Goal: Transaction & Acquisition: Purchase product/service

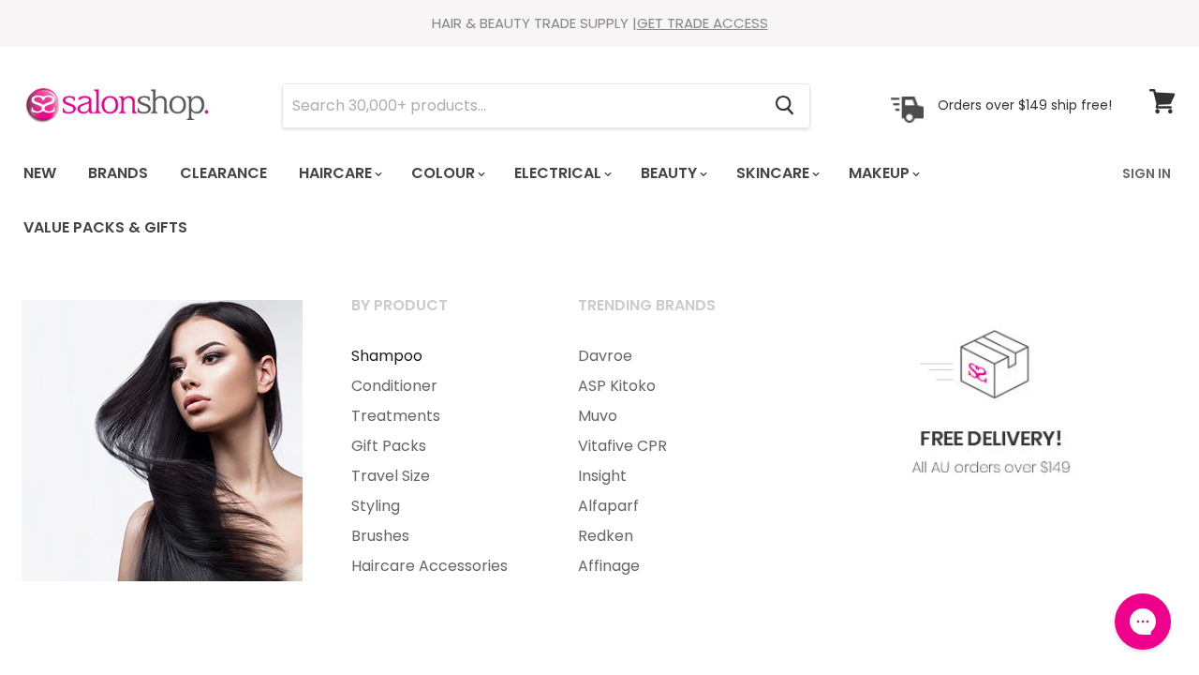
click at [402, 354] on link "Shampoo" at bounding box center [439, 356] width 223 height 30
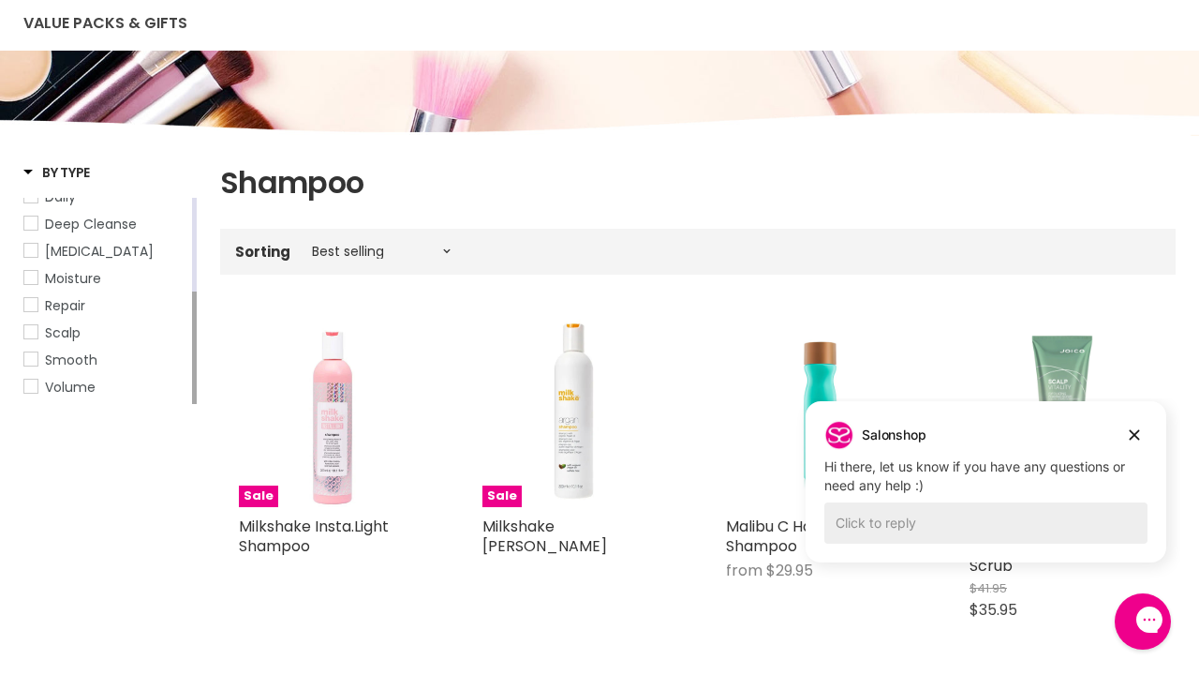
scroll to position [203, 0]
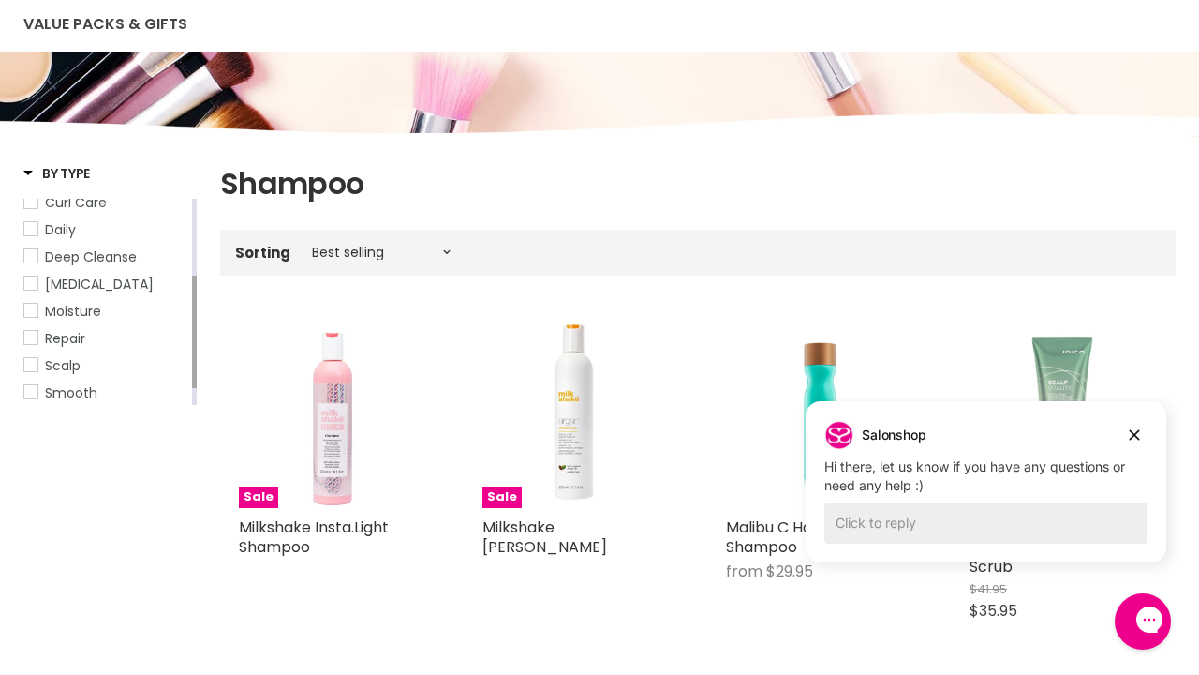
click at [30, 362] on span "Scalp" at bounding box center [30, 364] width 13 height 13
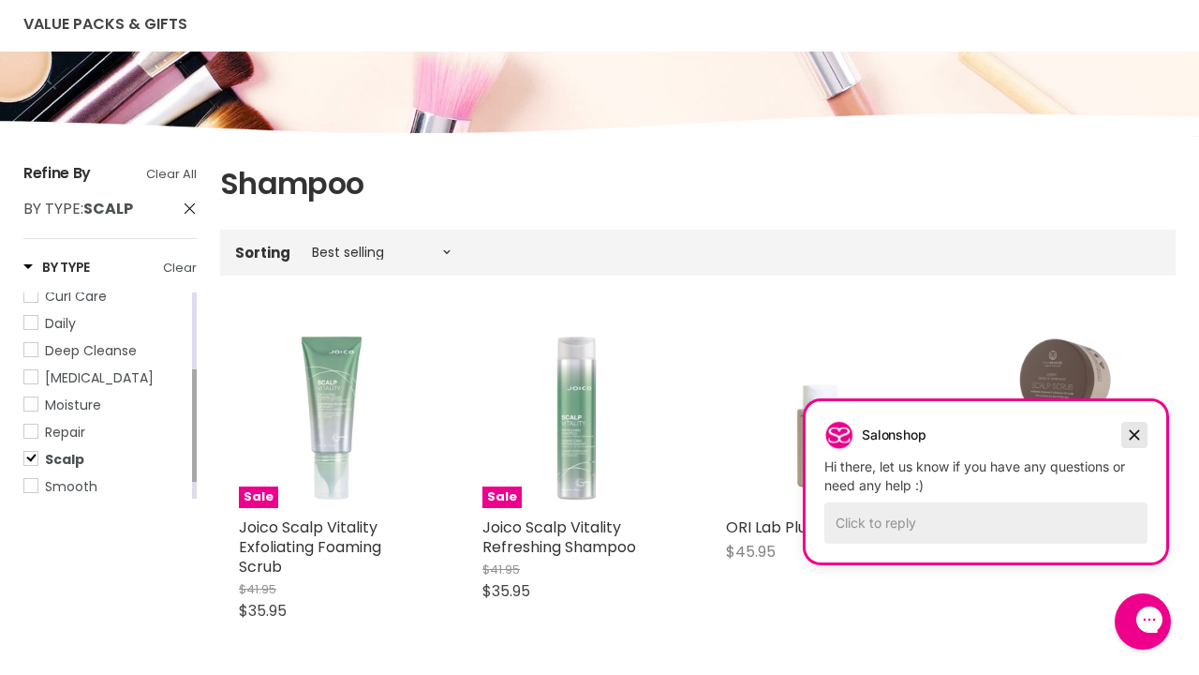
click at [1136, 438] on icon "Dismiss campaign" at bounding box center [1134, 435] width 19 height 22
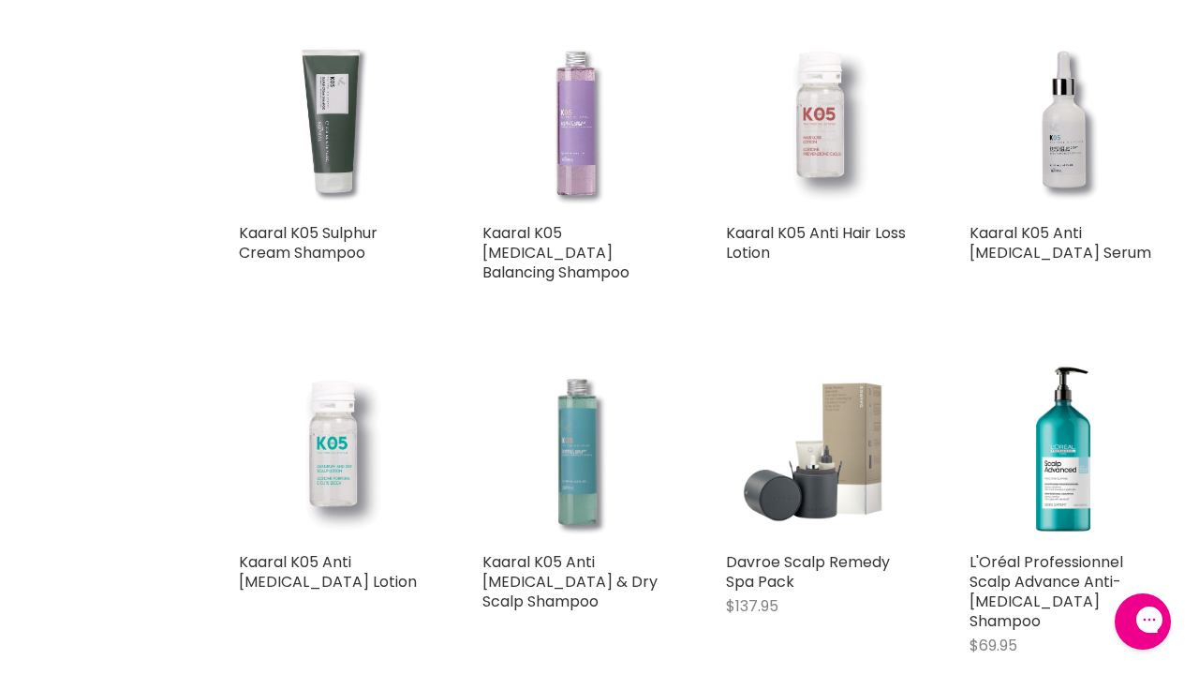
scroll to position [1257, 0]
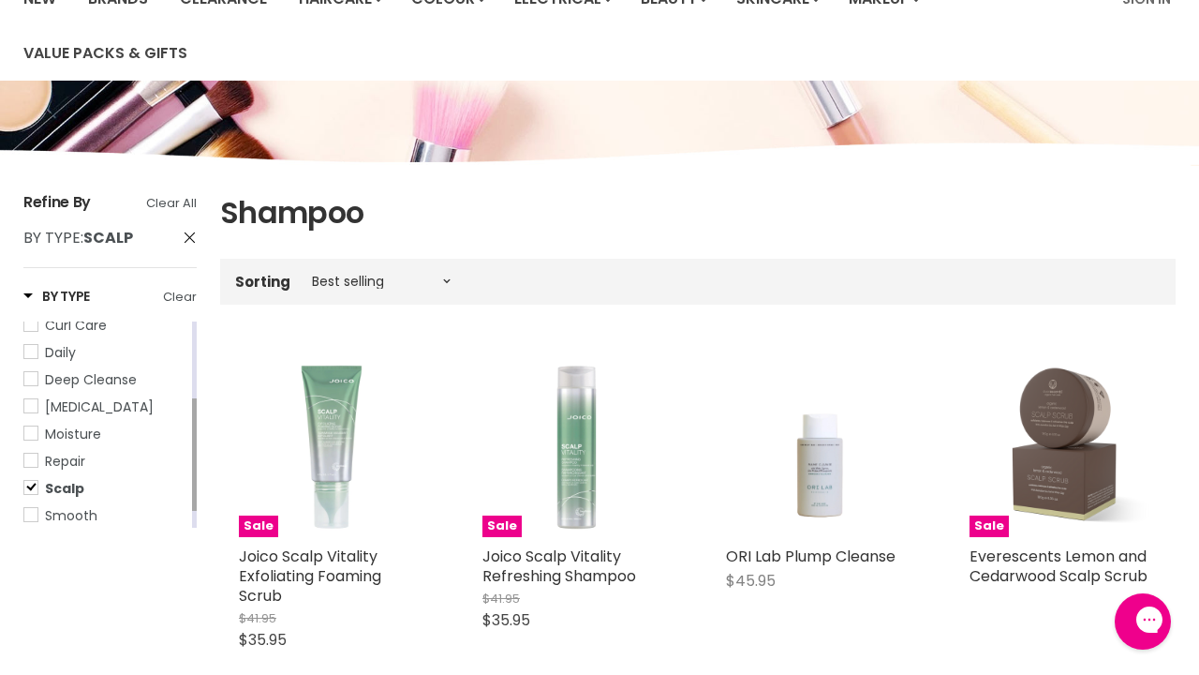
scroll to position [164, 0]
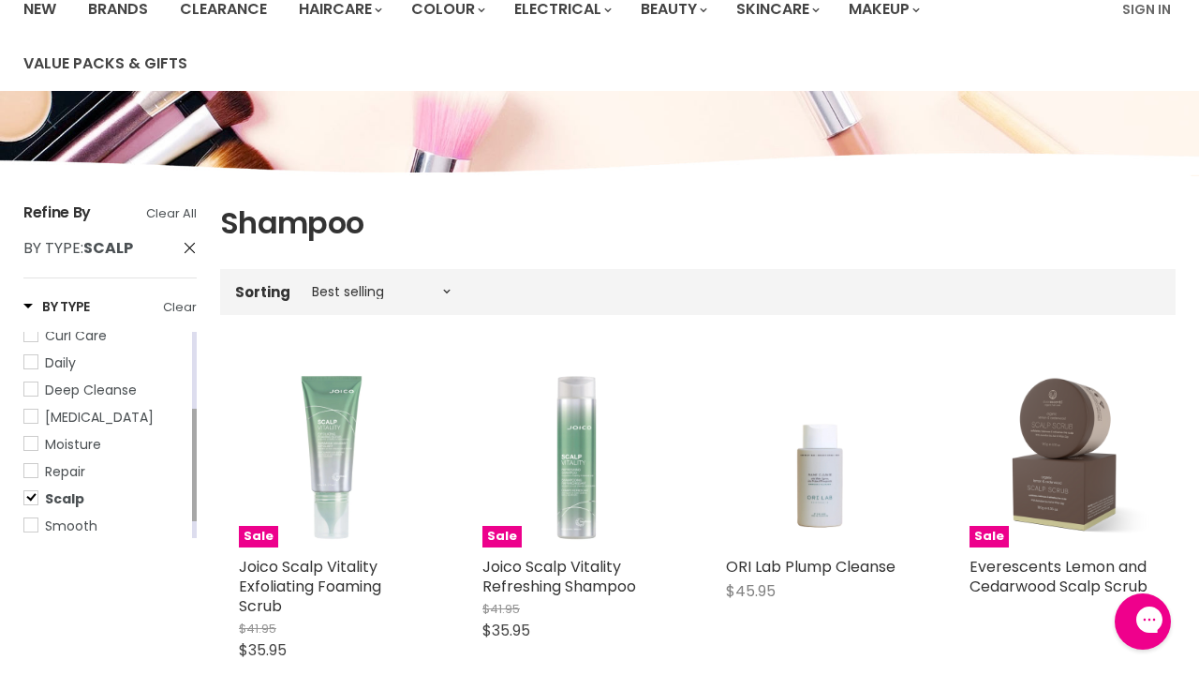
click at [32, 501] on span "Scalp" at bounding box center [30, 497] width 13 height 13
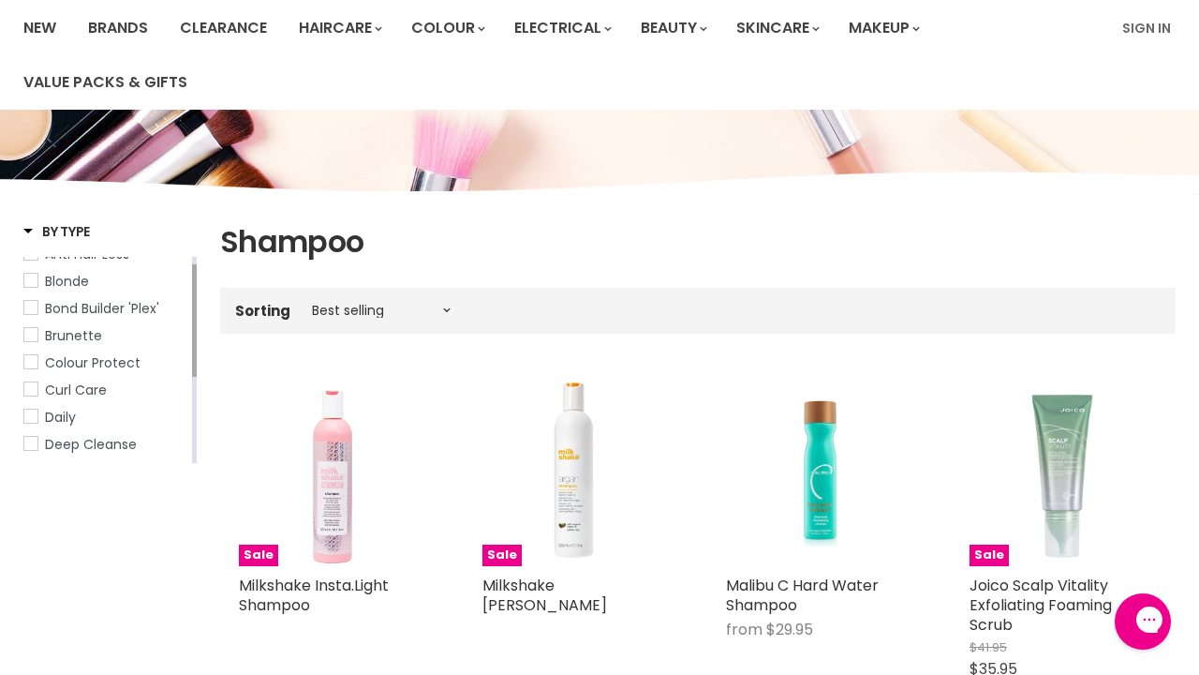
scroll to position [129, 0]
